Goal: Information Seeking & Learning: Find specific fact

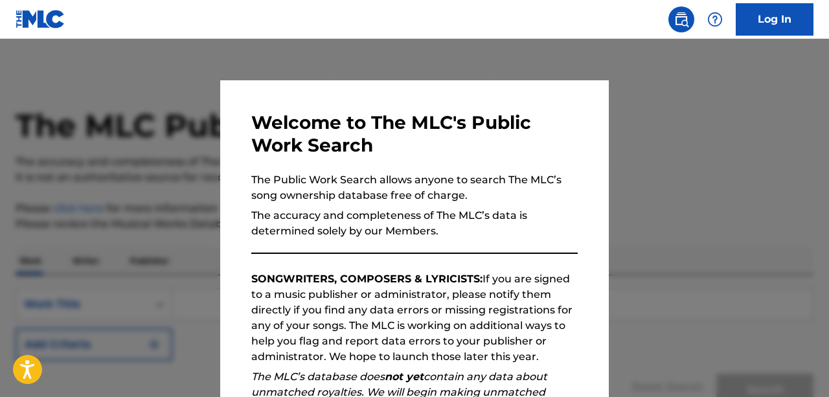
scroll to position [124, 0]
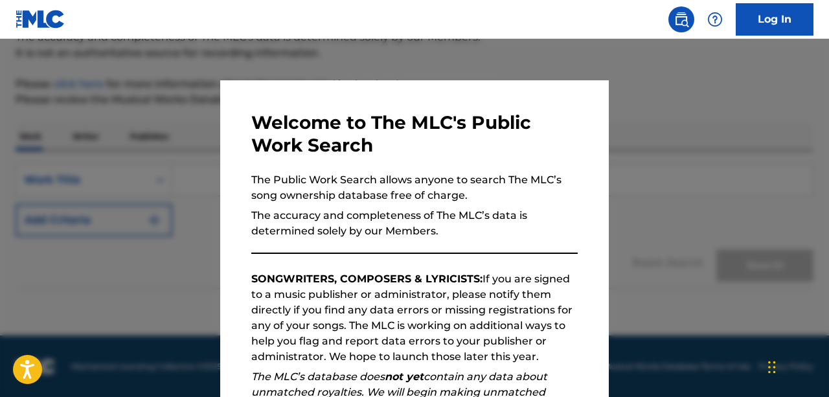
click at [546, 202] on p "The Public Work Search allows anyone to search The MLC’s song ownership databas…" at bounding box center [414, 187] width 326 height 31
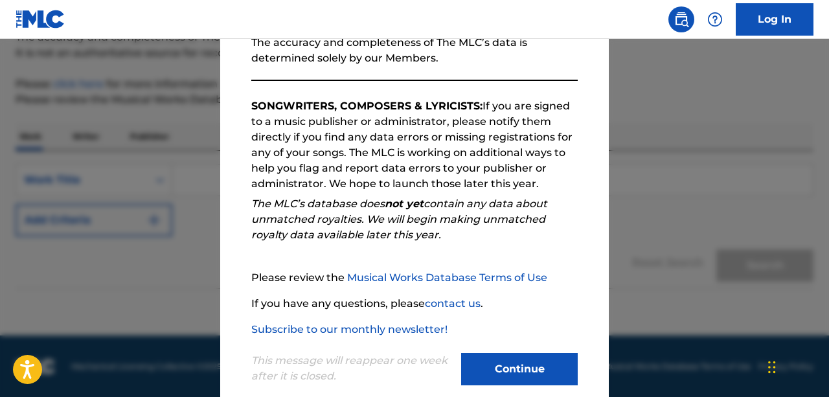
scroll to position [195, 0]
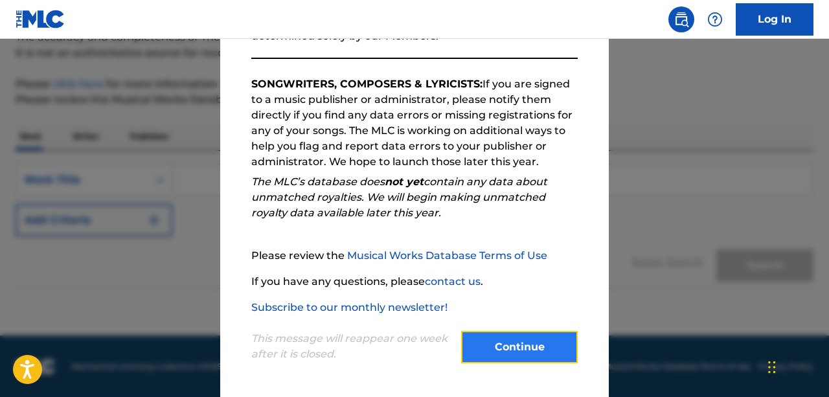
click at [529, 352] on button "Continue" at bounding box center [519, 347] width 117 height 32
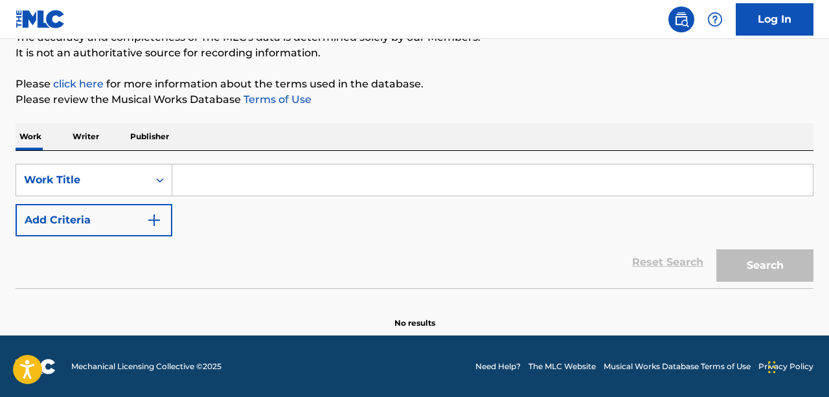
click at [295, 175] on input "Search Form" at bounding box center [492, 180] width 641 height 31
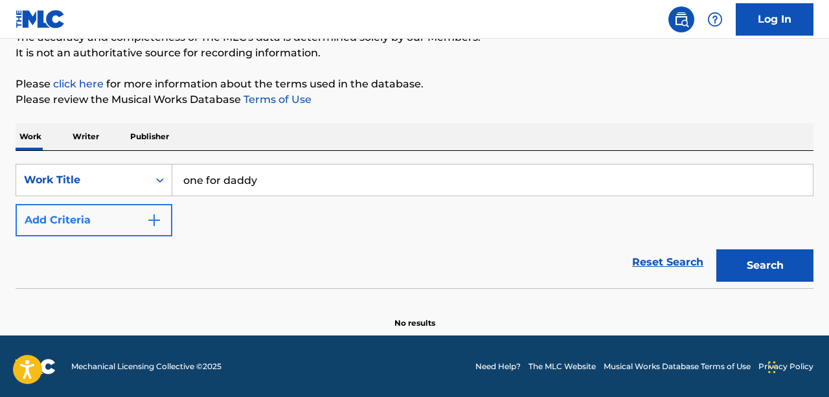
type input "one for daddy"
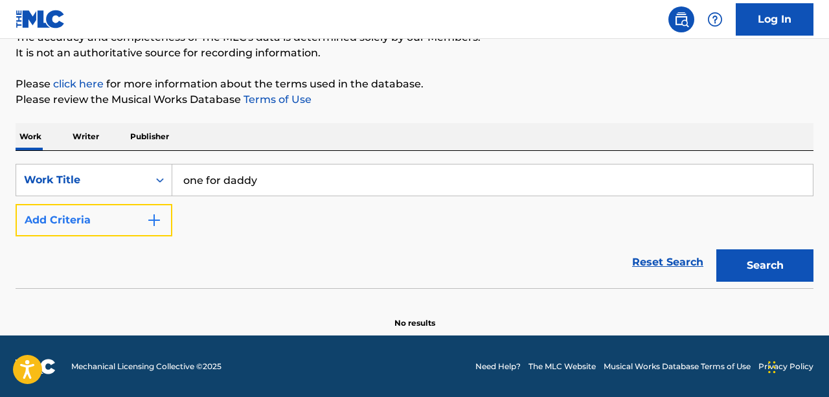
click at [158, 213] on img "Search Form" at bounding box center [154, 220] width 16 height 16
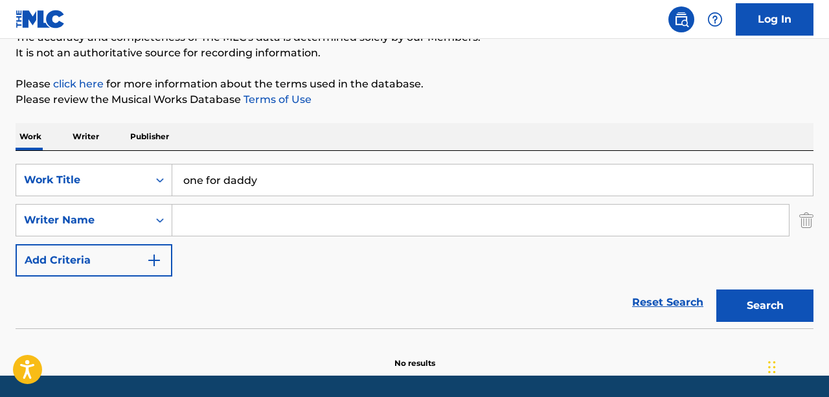
click at [215, 216] on input "Search Form" at bounding box center [480, 220] width 617 height 31
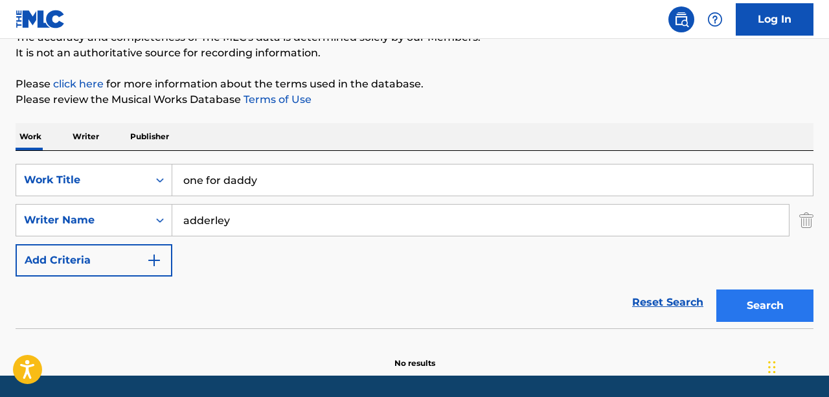
type input "adderley"
click at [748, 311] on button "Search" at bounding box center [764, 306] width 97 height 32
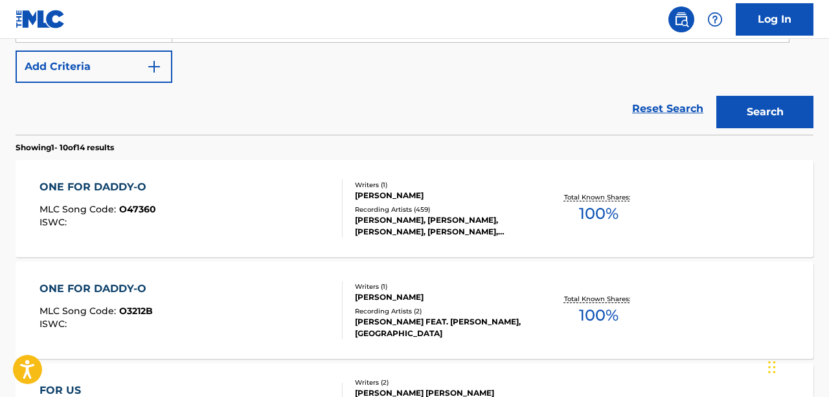
scroll to position [321, 0]
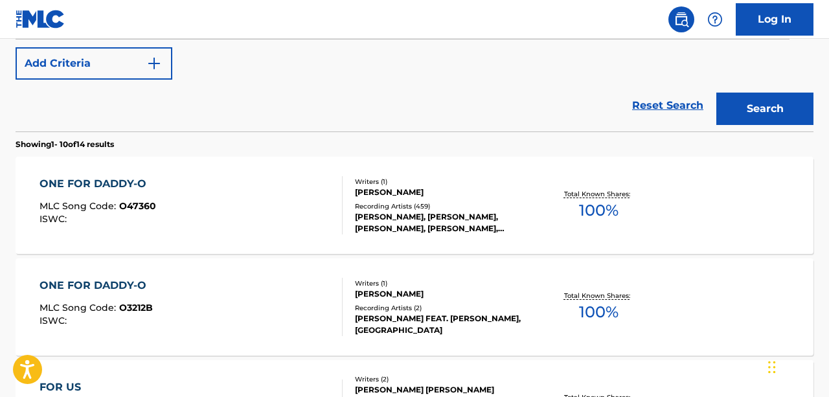
click at [280, 198] on div "ONE FOR DADDY-O MLC Song Code : O47360 ISWC :" at bounding box center [191, 205] width 303 height 58
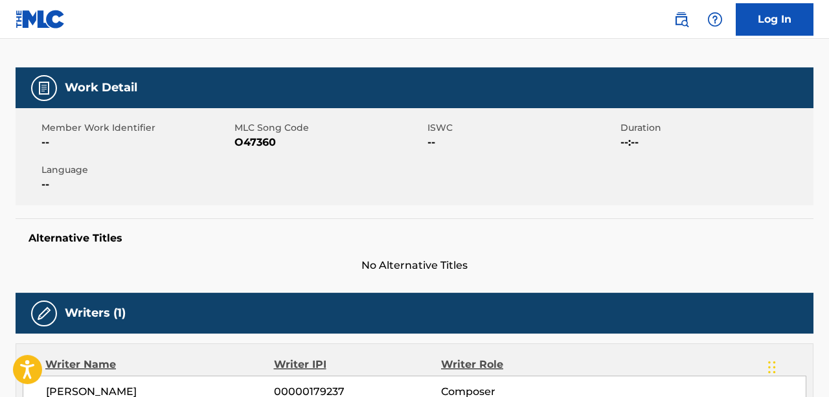
scroll to position [159, 0]
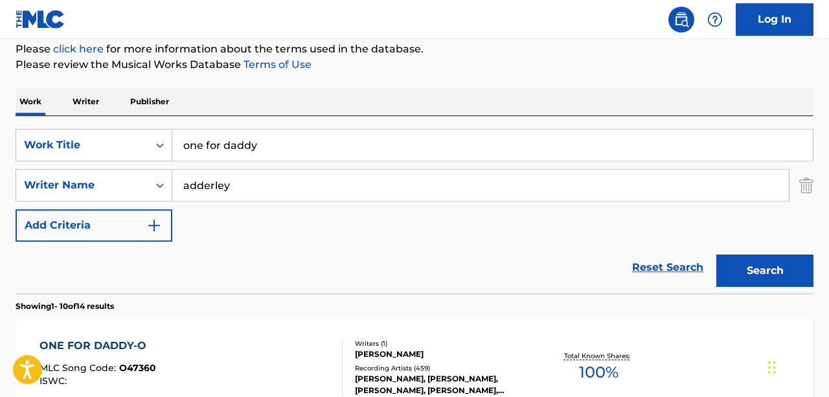
scroll to position [395, 0]
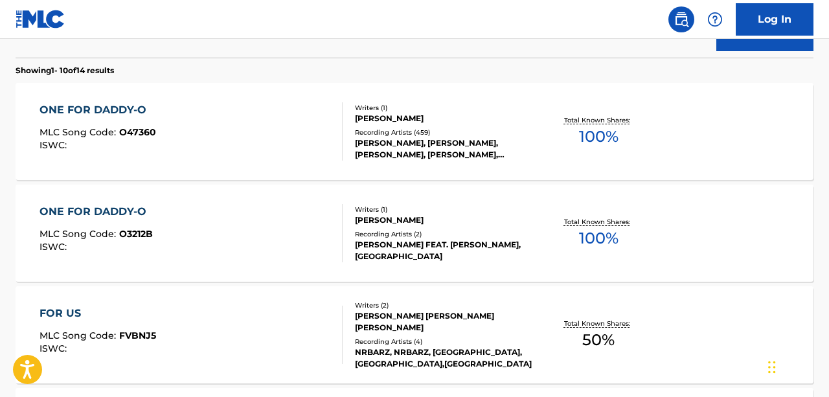
click at [229, 218] on div "ONE FOR DADDY-O MLC Song Code : O3212B ISWC :" at bounding box center [191, 233] width 303 height 58
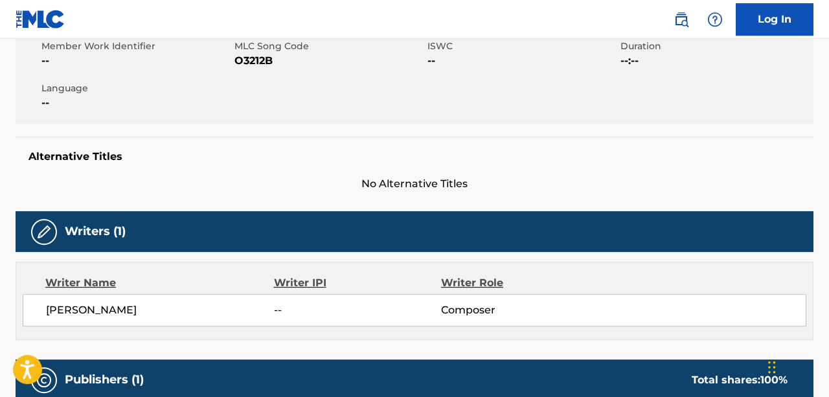
scroll to position [168, 0]
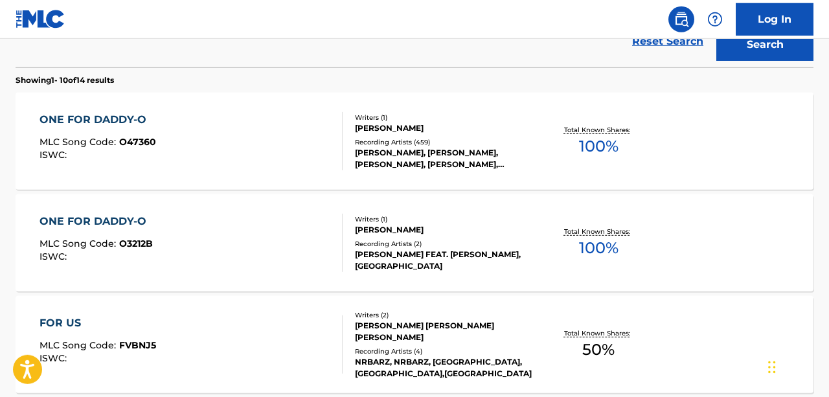
scroll to position [375, 0]
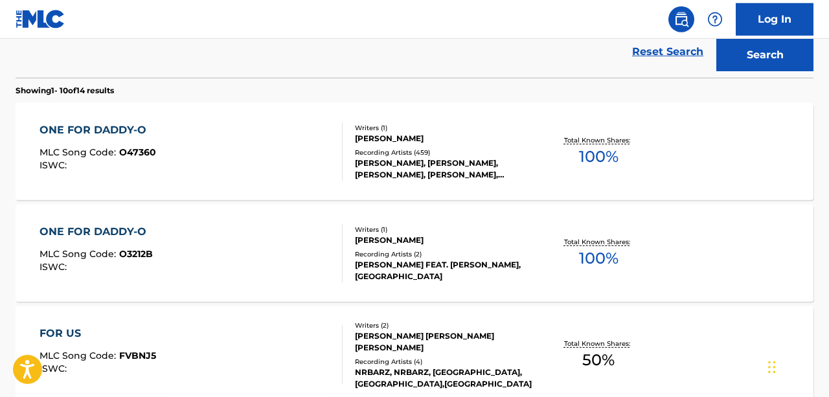
click at [400, 163] on div "[PERSON_NAME], [PERSON_NAME], [PERSON_NAME], [PERSON_NAME], [PERSON_NAME]" at bounding box center [443, 168] width 177 height 23
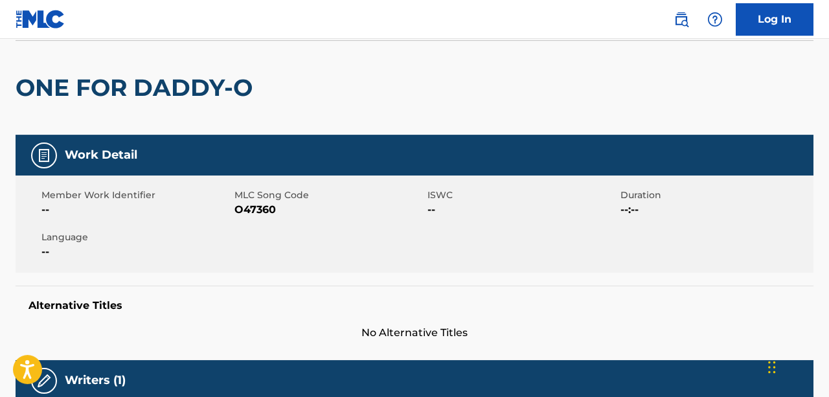
scroll to position [87, 0]
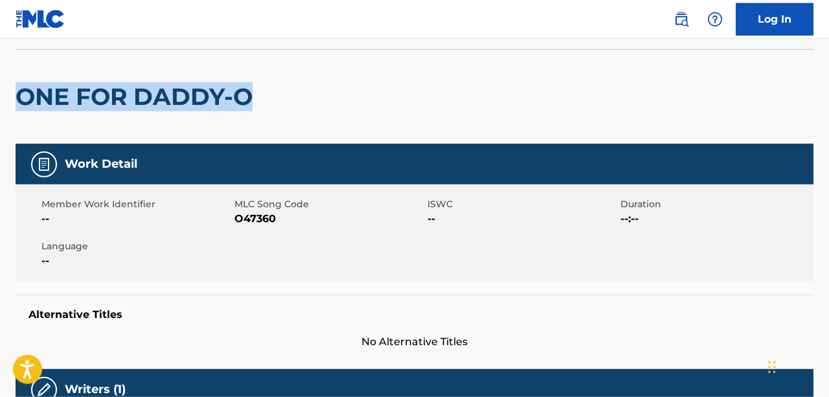
drag, startPoint x: 256, startPoint y: 94, endPoint x: 23, endPoint y: 98, distance: 232.6
click at [23, 98] on h2 "ONE FOR DADDY-O" at bounding box center [138, 96] width 244 height 29
copy h2 "ONE FOR DADDY-O"
